Goal: Find contact information: Find contact information

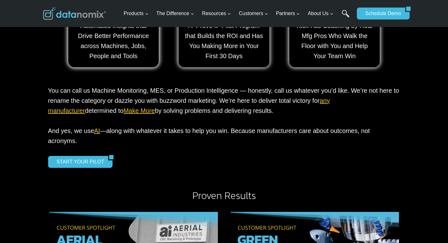
scroll to position [2570, 0]
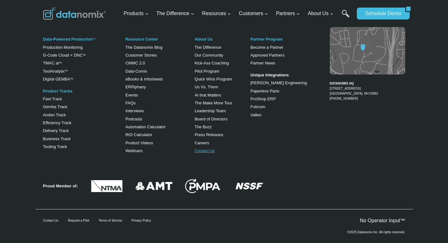
click at [205, 148] on link "Contact Us" at bounding box center [205, 150] width 20 height 5
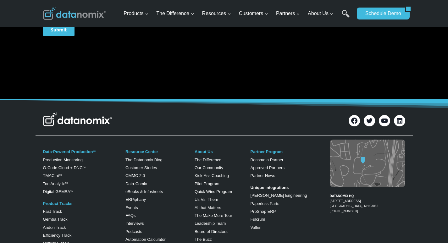
scroll to position [283, 0]
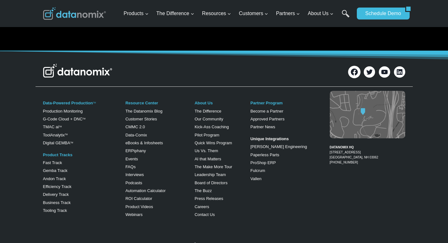
click at [354, 70] on icon at bounding box center [354, 72] width 7 height 7
